Goal: Register for event/course

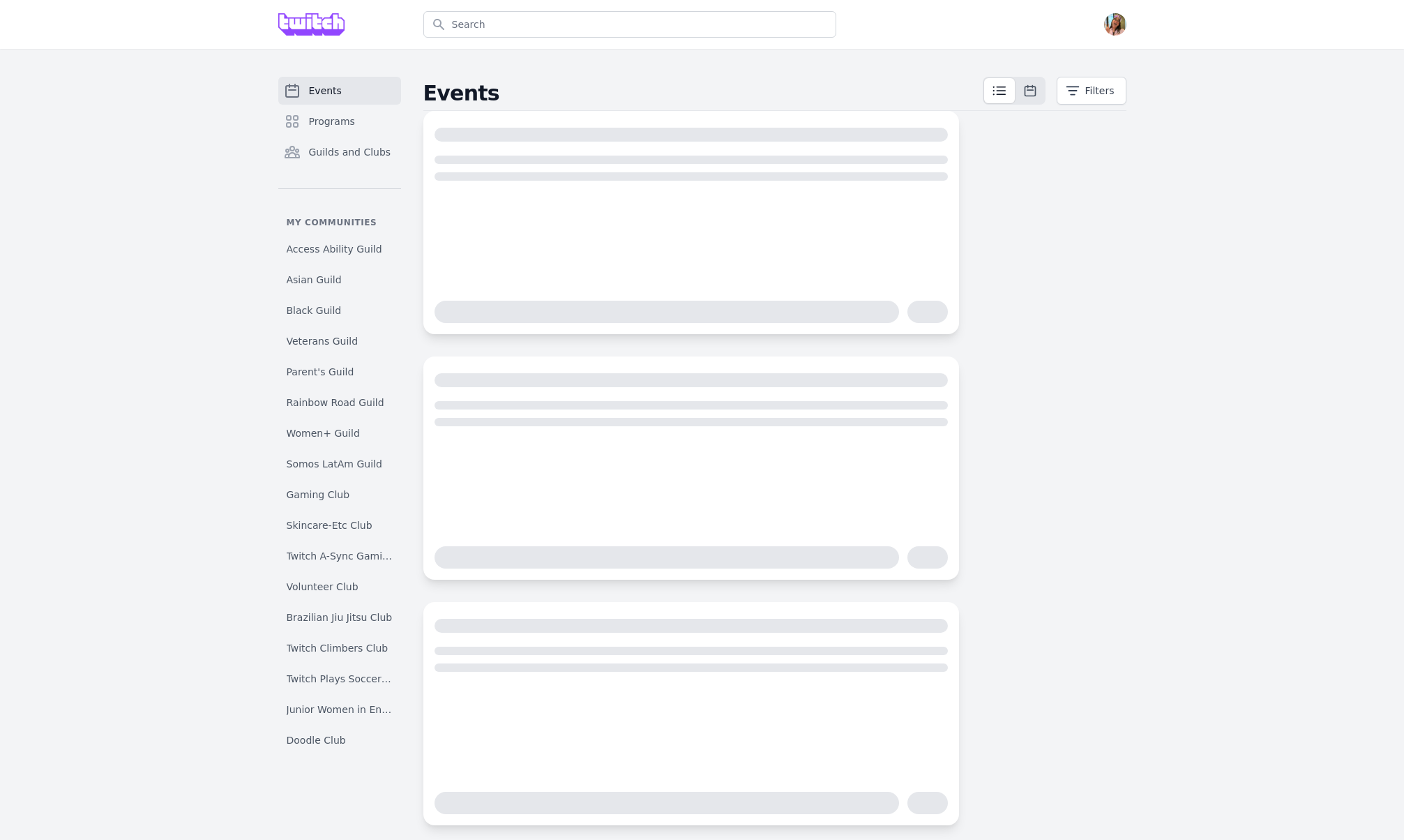
click at [352, 100] on link "Events" at bounding box center [340, 91] width 123 height 28
click at [353, 127] on link "Programs" at bounding box center [340, 121] width 123 height 28
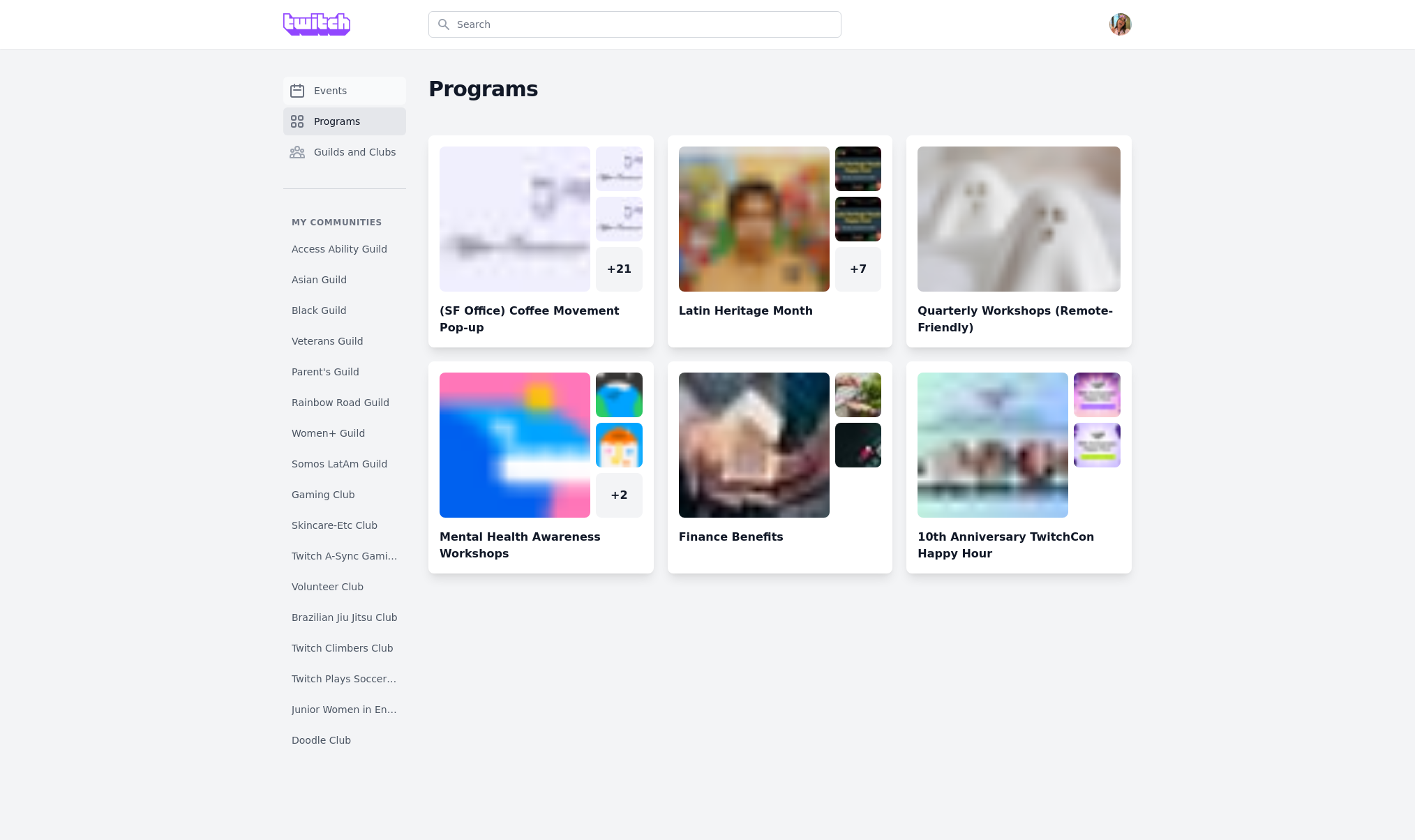
click at [342, 96] on span "Events" at bounding box center [330, 91] width 33 height 14
